Goal: Task Accomplishment & Management: Manage account settings

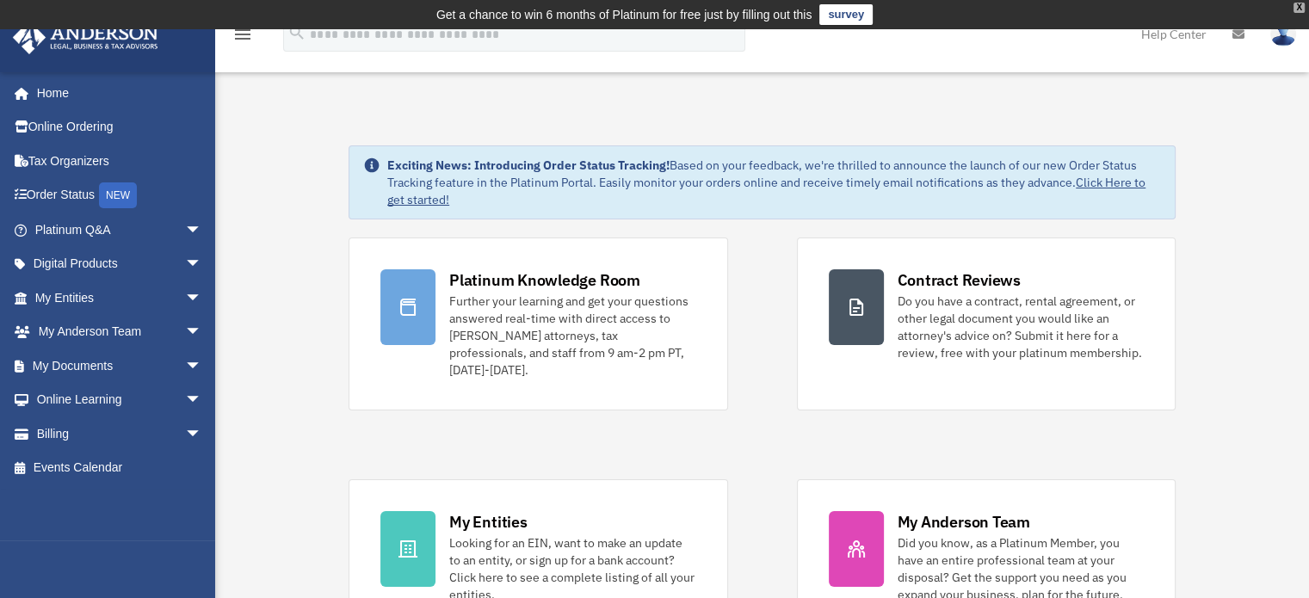
click at [1298, 4] on div "X" at bounding box center [1298, 8] width 11 height 10
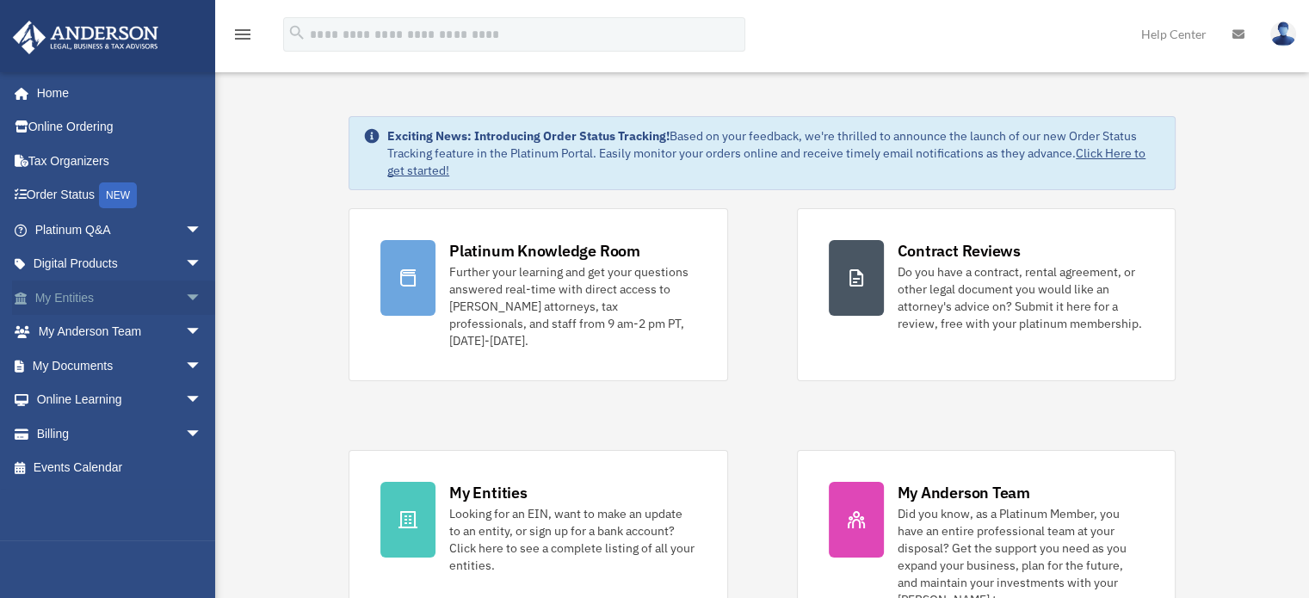
click at [80, 289] on link "My Entities arrow_drop_down" at bounding box center [120, 298] width 216 height 34
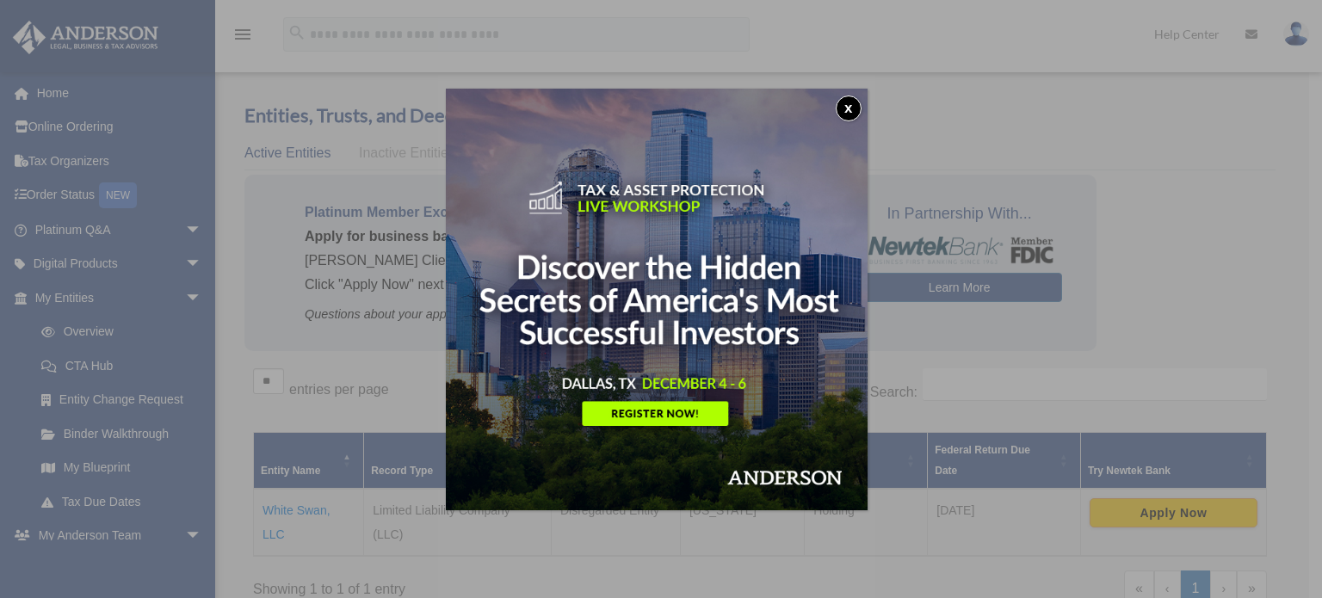
click at [846, 101] on button "x" at bounding box center [849, 109] width 26 height 26
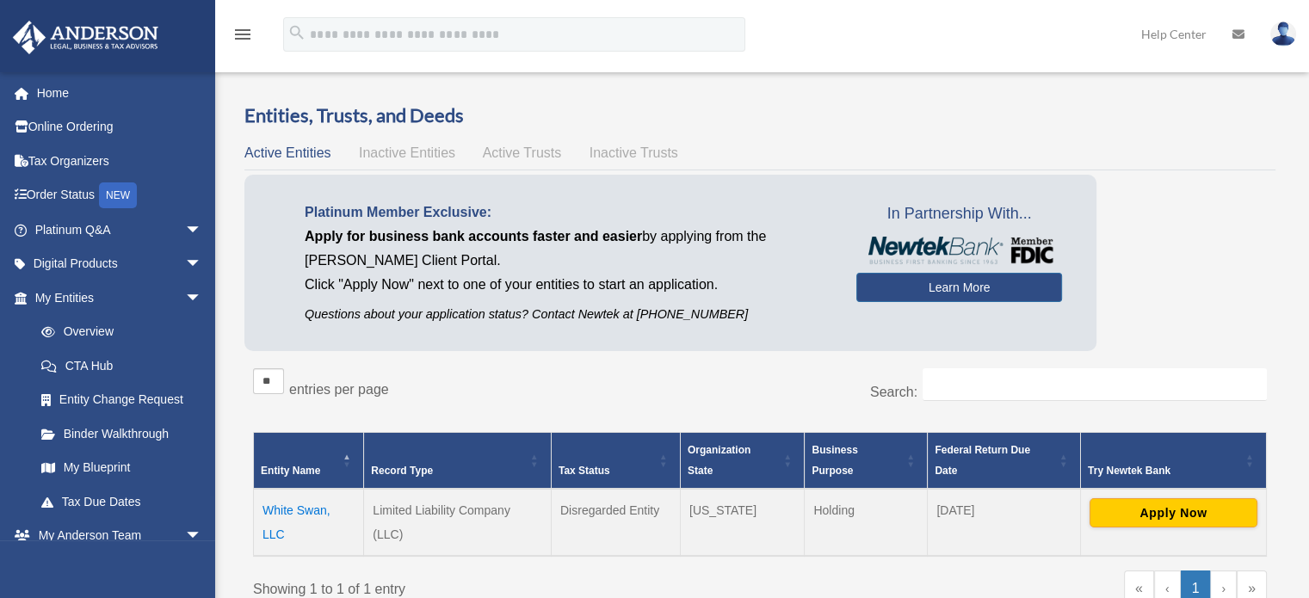
click at [532, 152] on span "Active Trusts" at bounding box center [522, 152] width 79 height 15
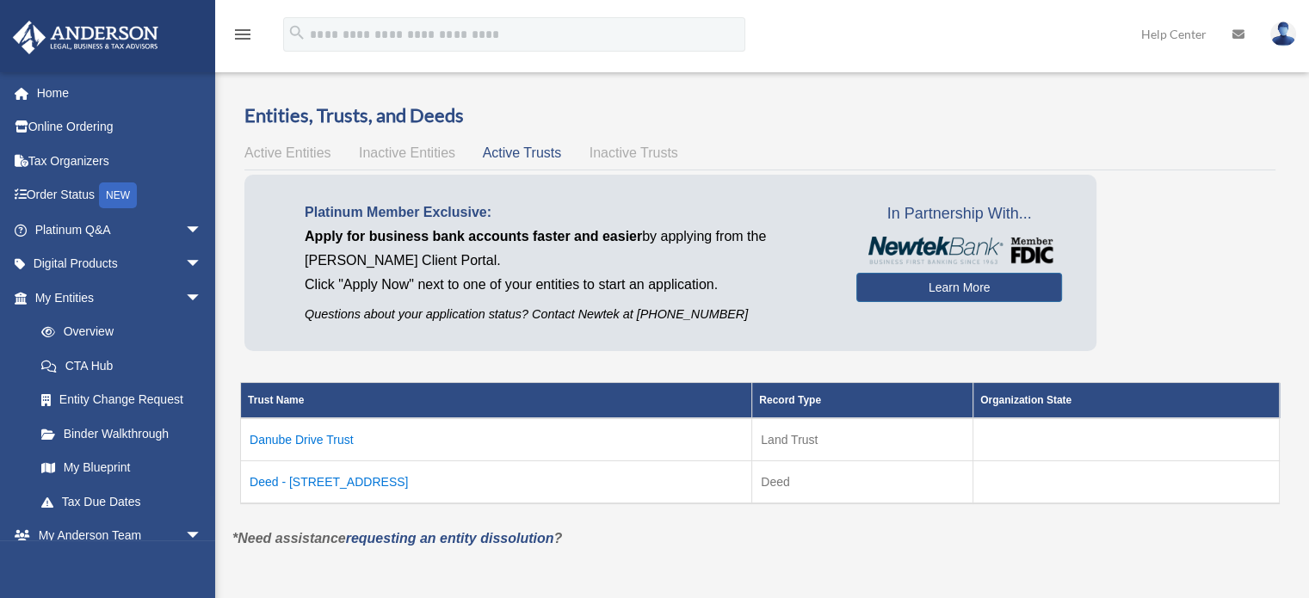
click at [609, 151] on span "Inactive Trusts" at bounding box center [633, 152] width 89 height 15
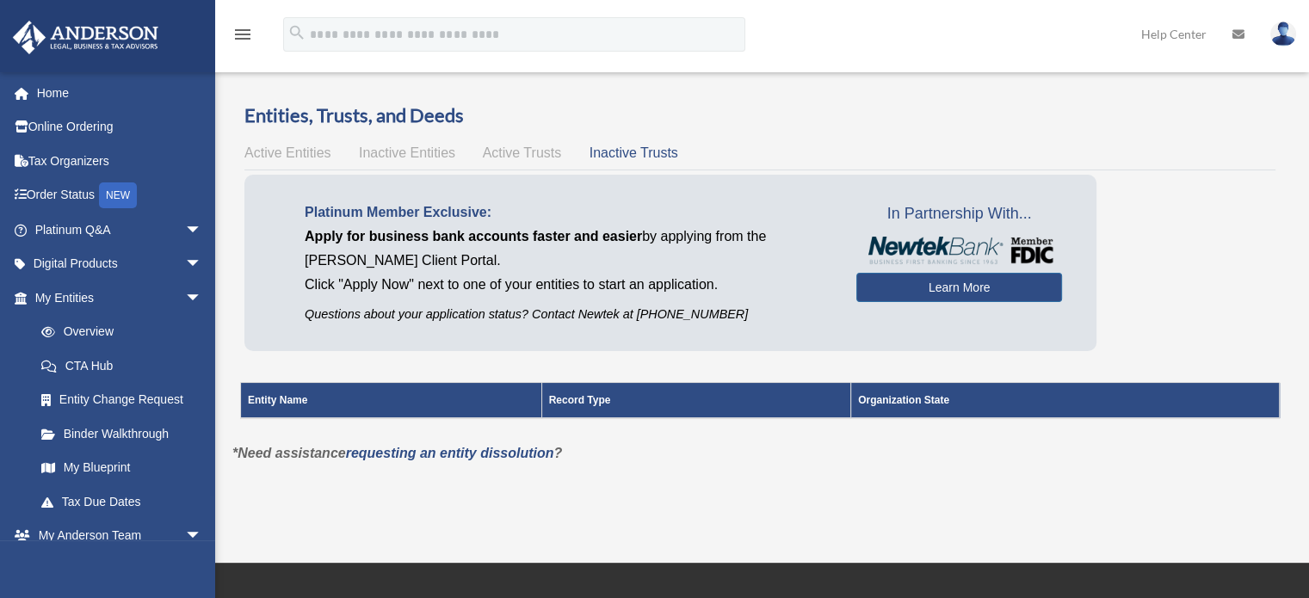
click at [392, 157] on span "Inactive Entities" at bounding box center [407, 152] width 96 height 15
click at [297, 148] on span "Active Entities" at bounding box center [287, 152] width 86 height 15
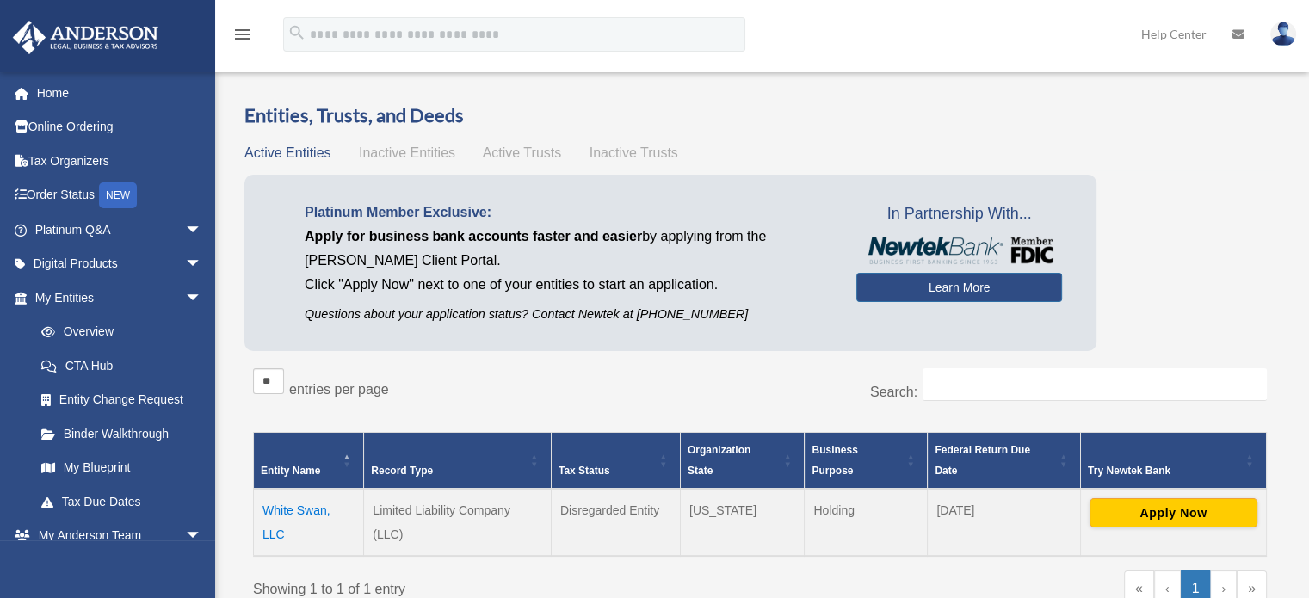
click at [1287, 44] on img at bounding box center [1283, 34] width 26 height 25
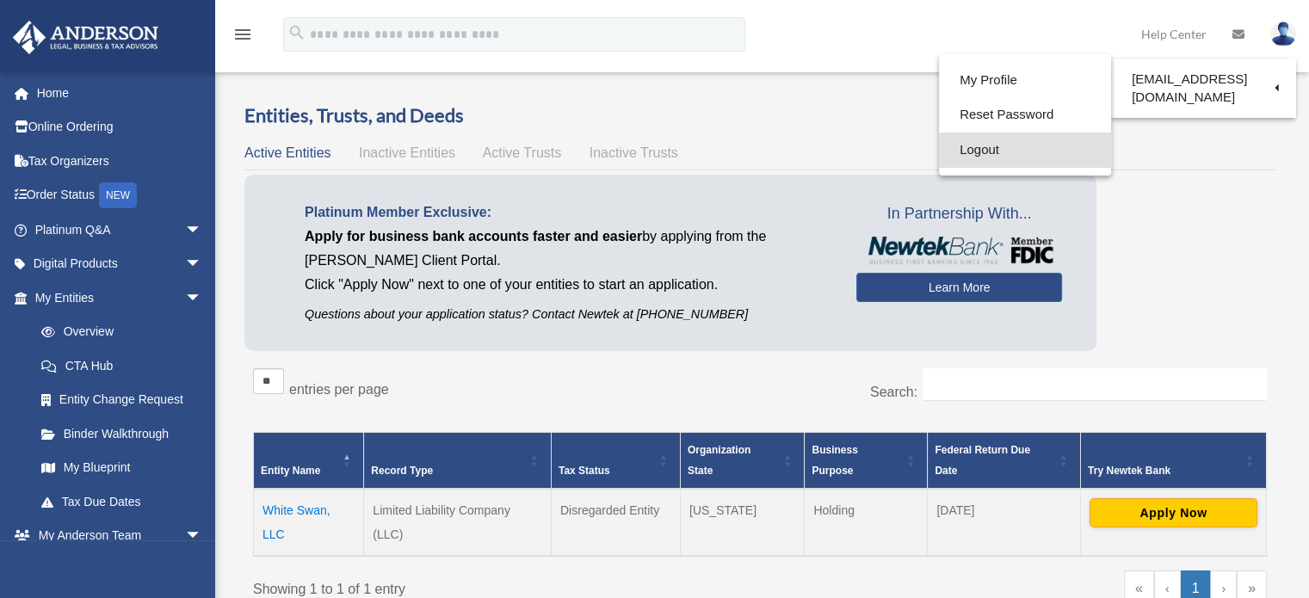
click at [964, 161] on link "Logout" at bounding box center [1025, 150] width 172 height 35
